Goal: Use online tool/utility

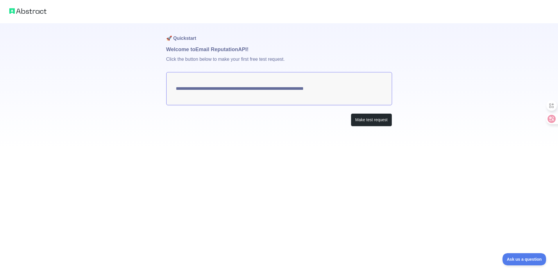
click at [288, 89] on textarea "**********" at bounding box center [279, 88] width 226 height 33
click at [371, 121] on button "Make test request" at bounding box center [371, 119] width 41 height 13
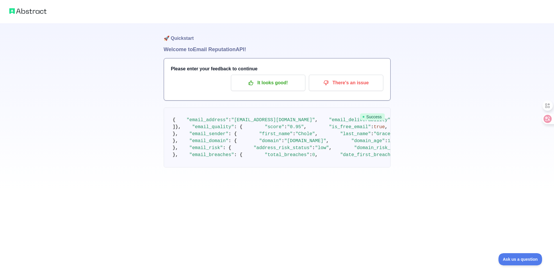
scroll to position [269, 0]
click at [237, 167] on pre "{ "email_address" : "[EMAIL_ADDRESS][DOMAIN_NAME]" , "email_deliverability" : {…" at bounding box center [277, 138] width 227 height 60
click at [222, 167] on pre "{ "email_address" : "[EMAIL_ADDRESS][DOMAIN_NAME]" , "email_deliverability" : {…" at bounding box center [277, 138] width 227 height 60
click at [267, 167] on pre "{ "email_address" : "[EMAIL_ADDRESS][DOMAIN_NAME]" , "email_deliverability" : {…" at bounding box center [277, 138] width 227 height 60
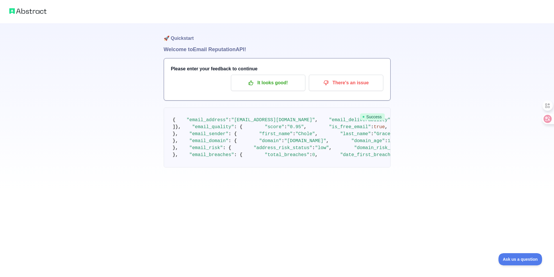
click at [248, 123] on span ""[EMAIL_ADDRESS][DOMAIN_NAME]"" at bounding box center [273, 119] width 84 height 5
click at [269, 131] on pre "{ "email_address" : "[EMAIL_ADDRESS][DOMAIN_NAME]" , "email_deliverability" : {…" at bounding box center [277, 138] width 227 height 60
click at [281, 123] on span ""[EMAIL_ADDRESS][DOMAIN_NAME]"" at bounding box center [273, 119] width 84 height 5
click at [289, 124] on pre "{ "email_address" : "[EMAIL_ADDRESS][DOMAIN_NAME]" , "email_deliverability" : {…" at bounding box center [277, 138] width 227 height 60
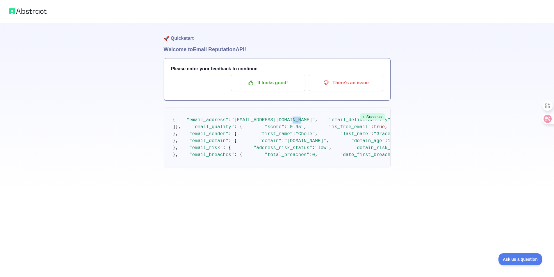
click at [289, 124] on pre "{ "email_address" : "[EMAIL_ADDRESS][DOMAIN_NAME]" , "email_deliverability" : {…" at bounding box center [277, 138] width 227 height 60
click at [263, 123] on span ""[EMAIL_ADDRESS][DOMAIN_NAME]"" at bounding box center [273, 119] width 84 height 5
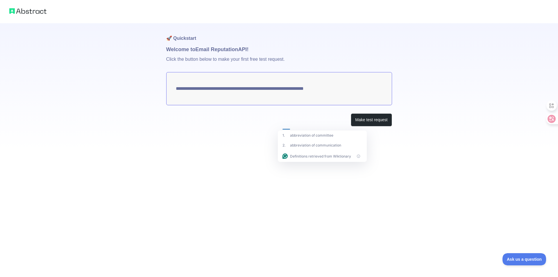
click at [192, 178] on div "**********" at bounding box center [279, 138] width 558 height 277
